Goal: Task Accomplishment & Management: Manage account settings

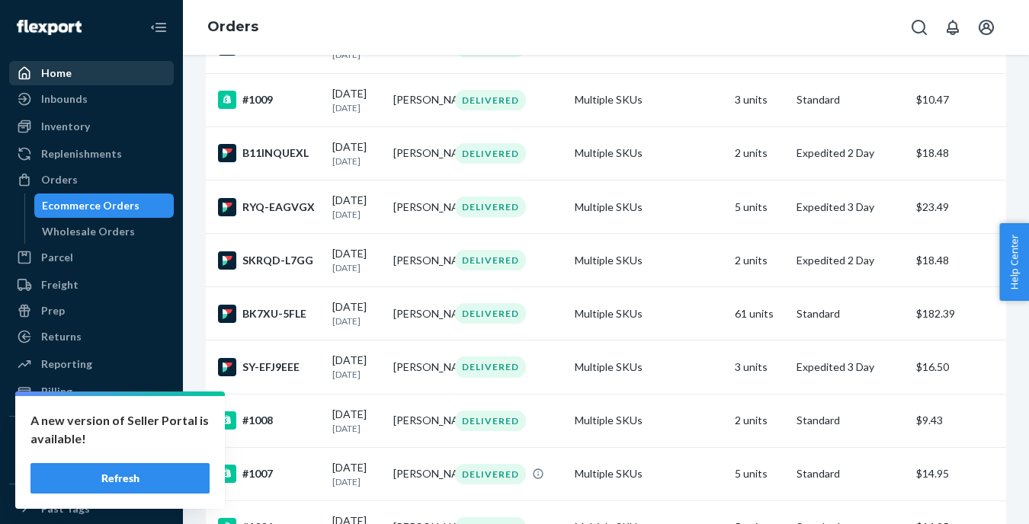
click at [63, 73] on div "Home" at bounding box center [56, 73] width 30 height 15
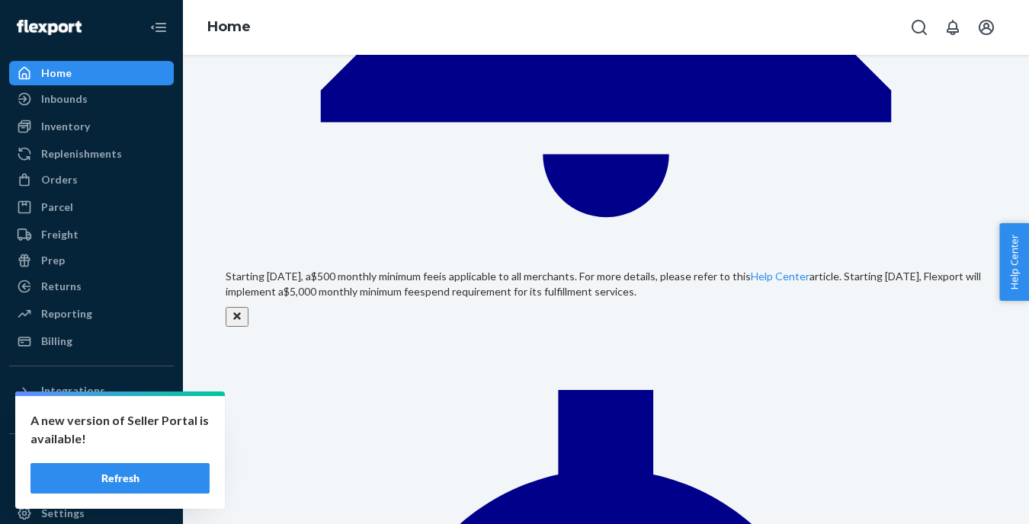
scroll to position [688, 0]
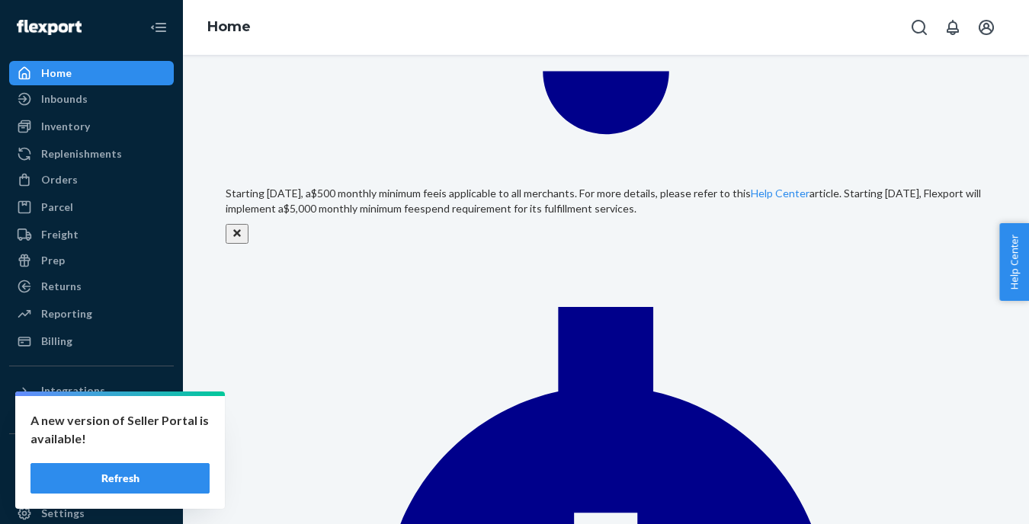
click at [66, 76] on div "Home" at bounding box center [56, 73] width 30 height 15
click at [72, 184] on div "Orders" at bounding box center [59, 179] width 37 height 15
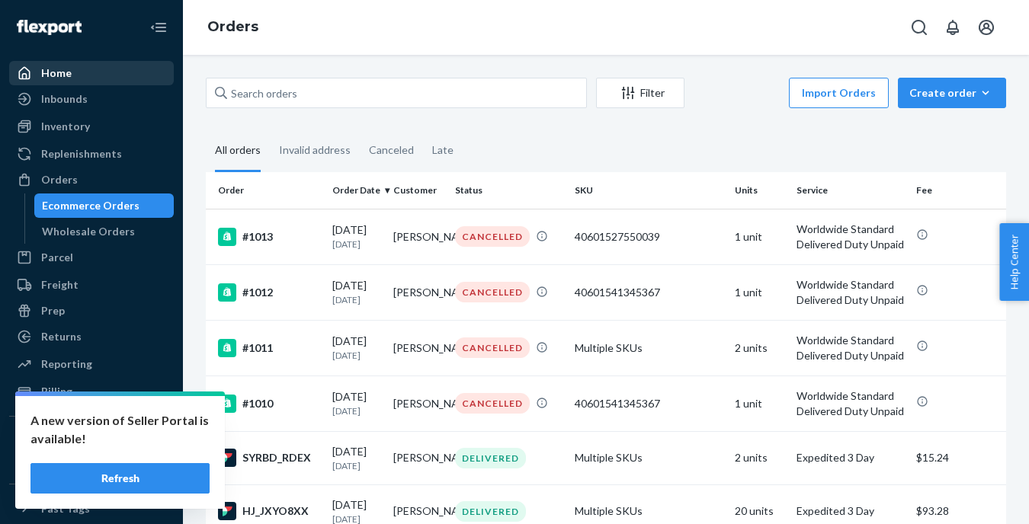
click at [64, 66] on div "Home" at bounding box center [56, 73] width 30 height 15
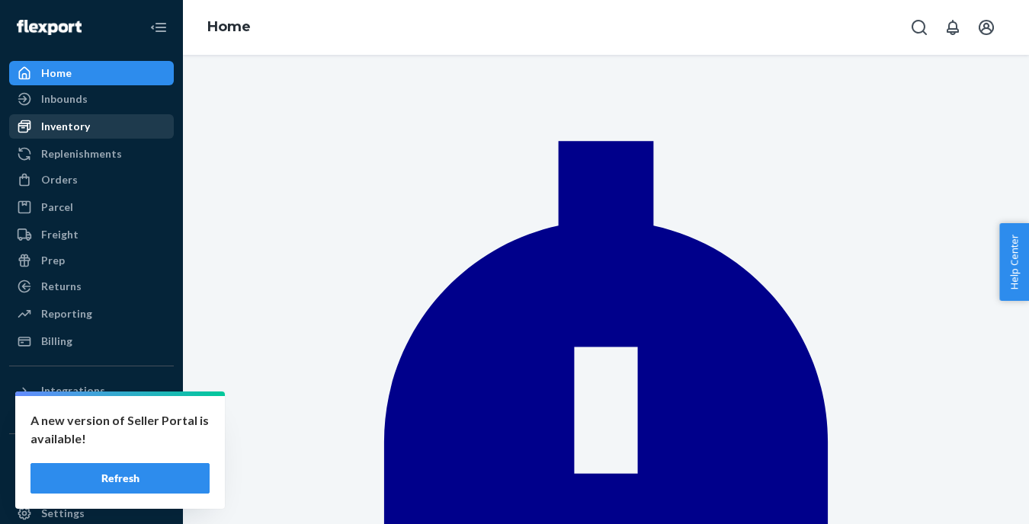
click at [72, 127] on div "Inventory" at bounding box center [65, 126] width 49 height 15
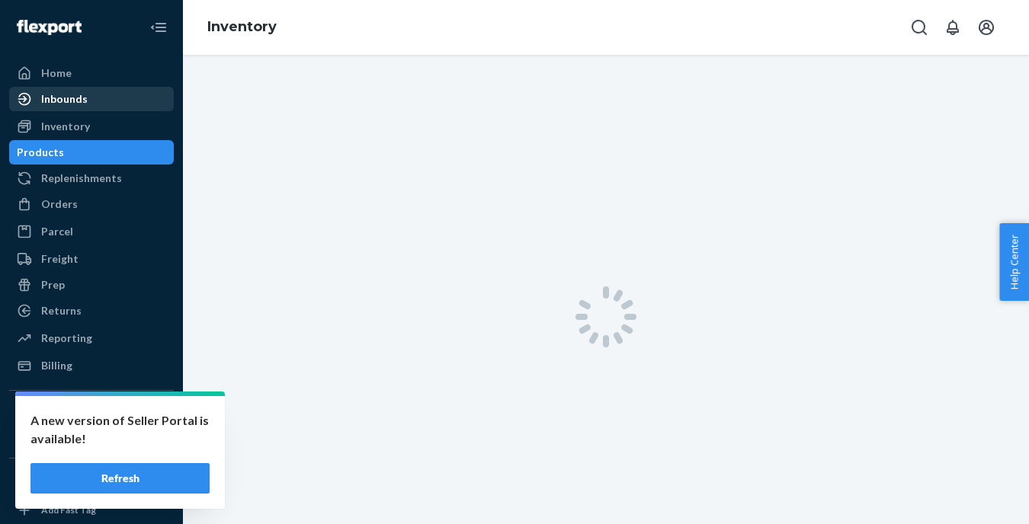
click at [69, 103] on div "Inbounds" at bounding box center [64, 98] width 46 height 15
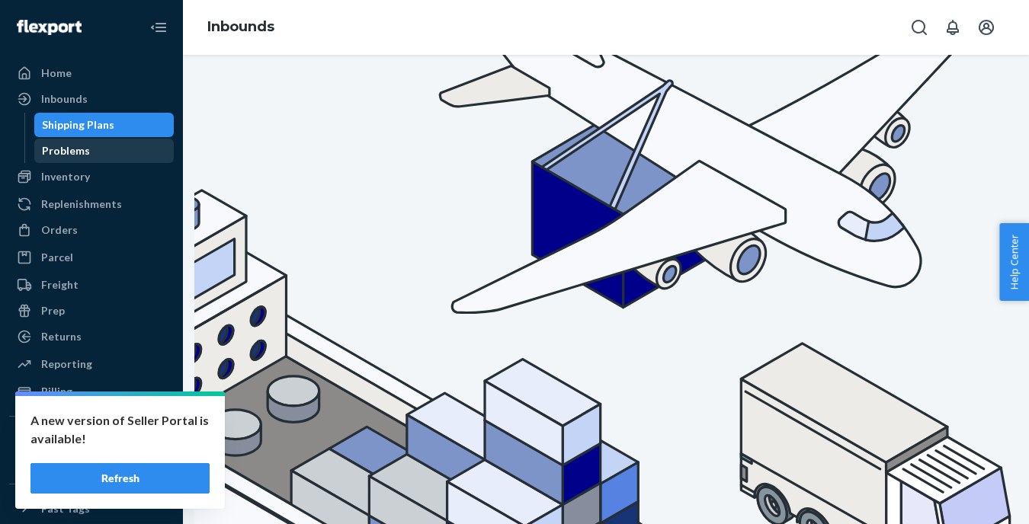
click at [67, 152] on div "Problems" at bounding box center [66, 150] width 48 height 15
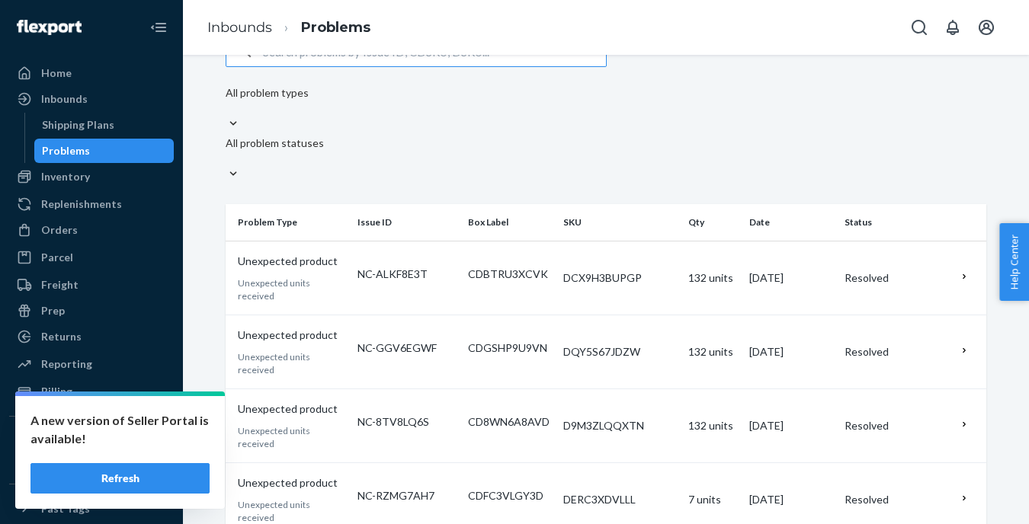
scroll to position [28, 0]
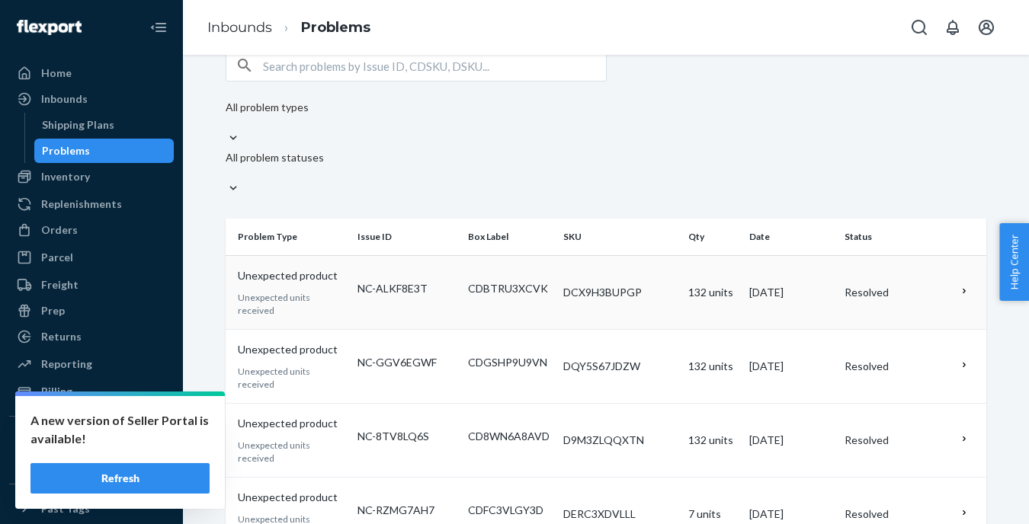
click at [948, 255] on td "Resolved" at bounding box center [896, 292] width 114 height 74
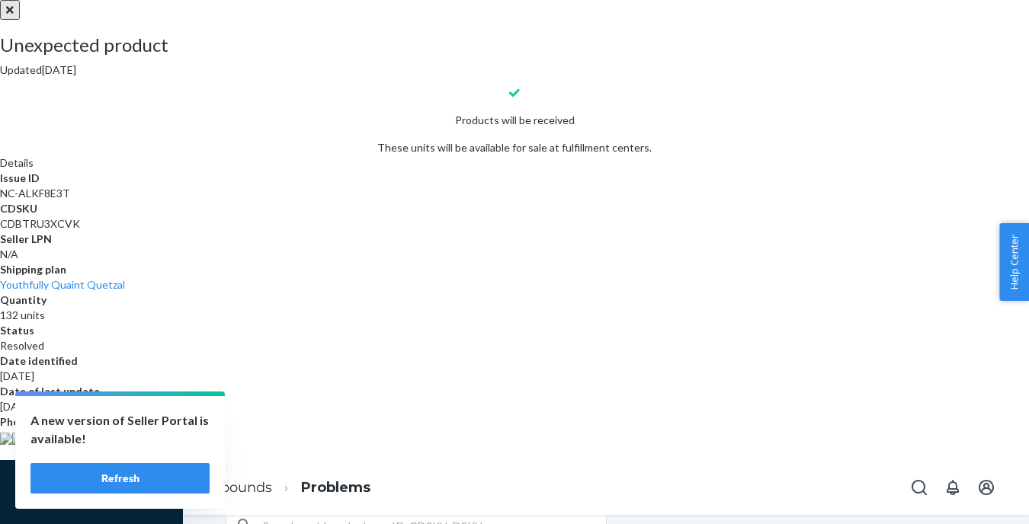
click at [20, 20] on button "close" at bounding box center [10, 10] width 20 height 20
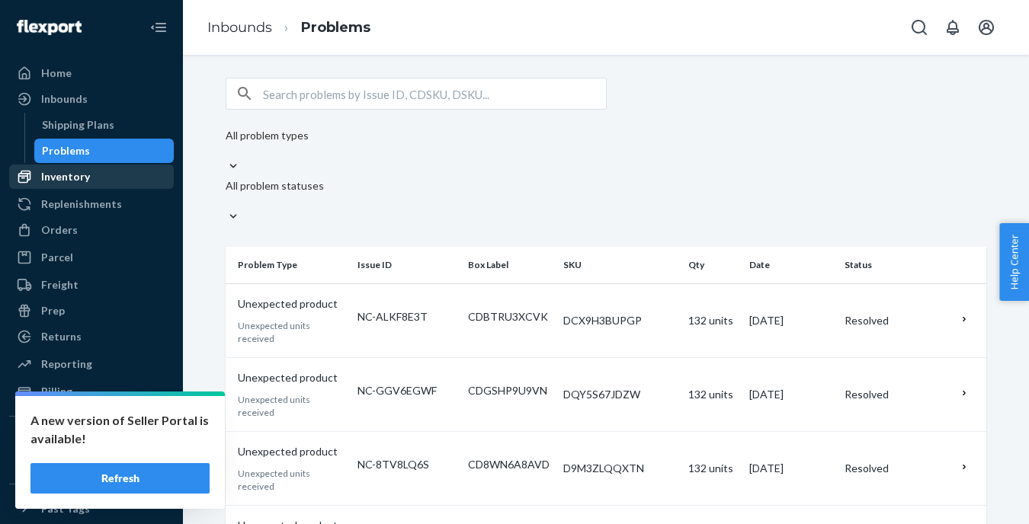
click at [72, 178] on div "Inventory" at bounding box center [65, 176] width 49 height 15
